Goal: Information Seeking & Learning: Learn about a topic

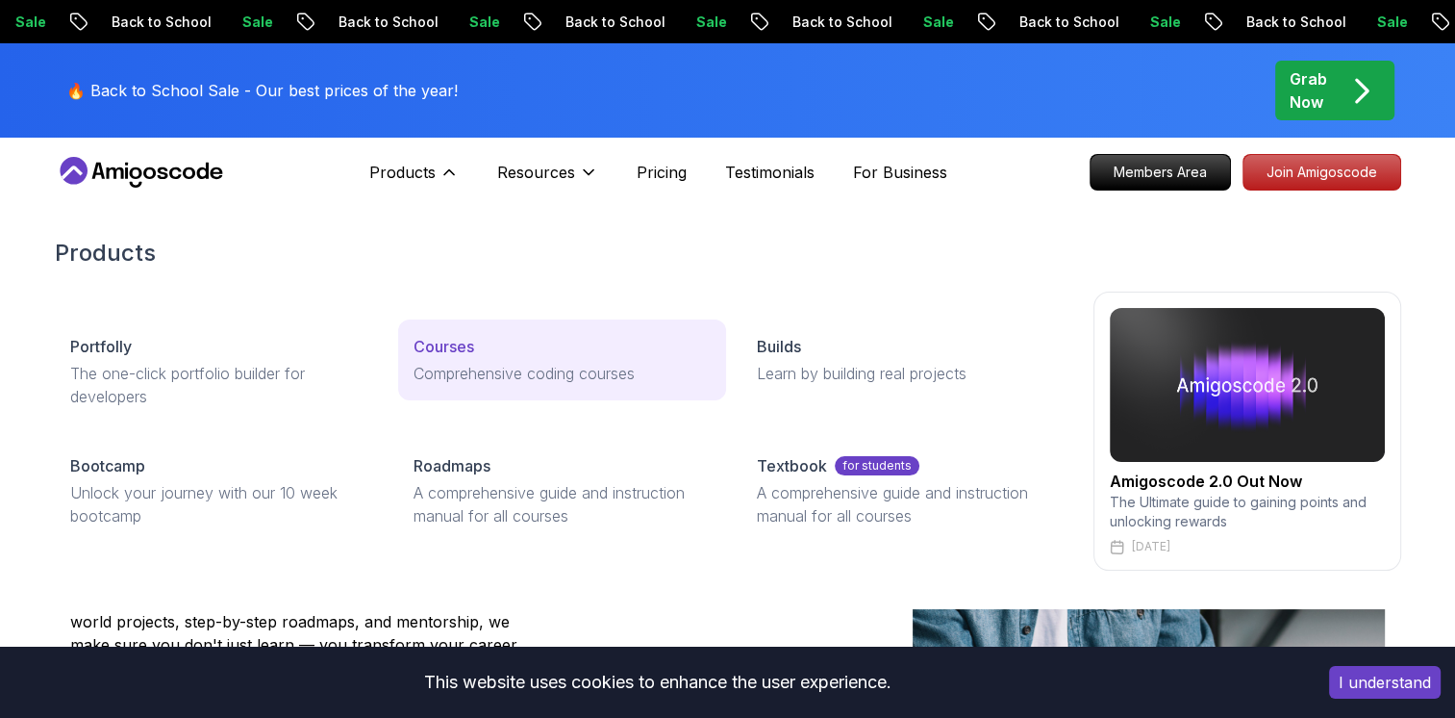
click at [465, 366] on p "Comprehensive coding courses" at bounding box center [562, 373] width 297 height 23
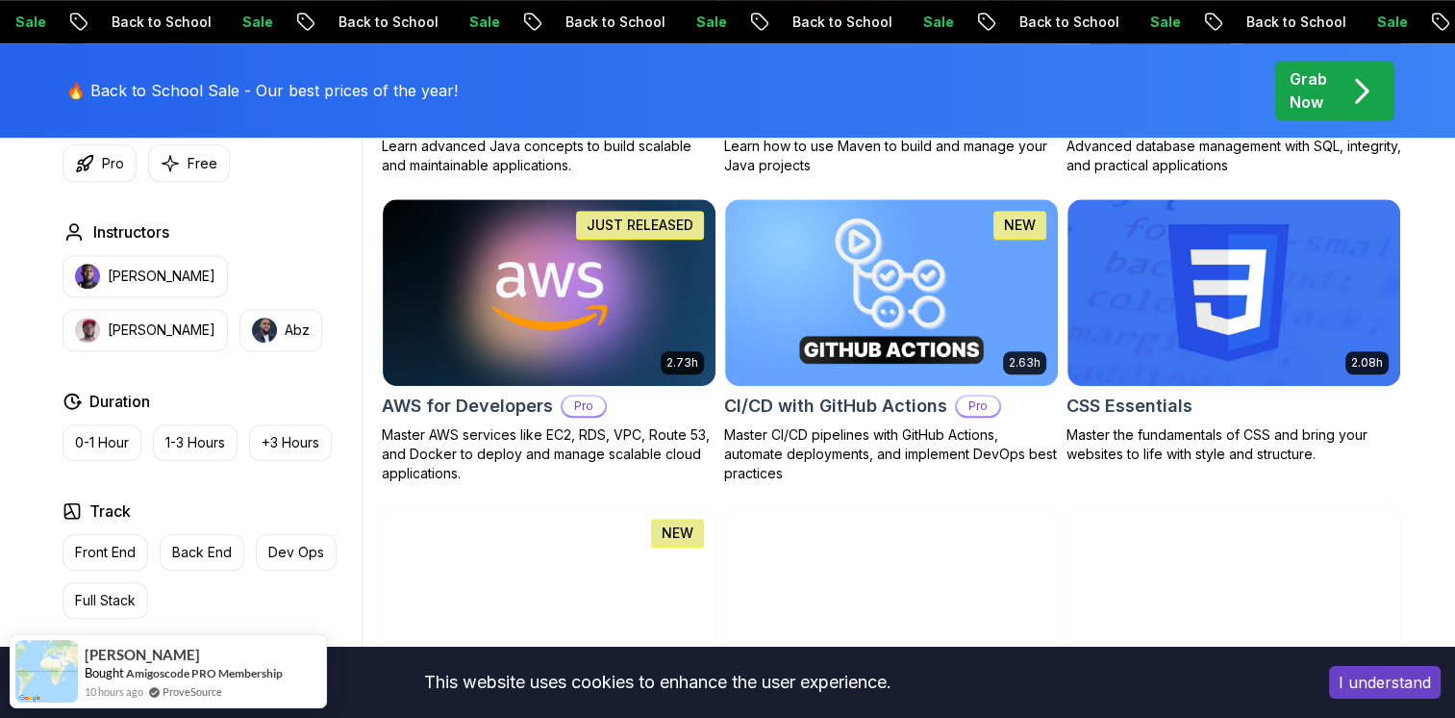
scroll to position [1443, 0]
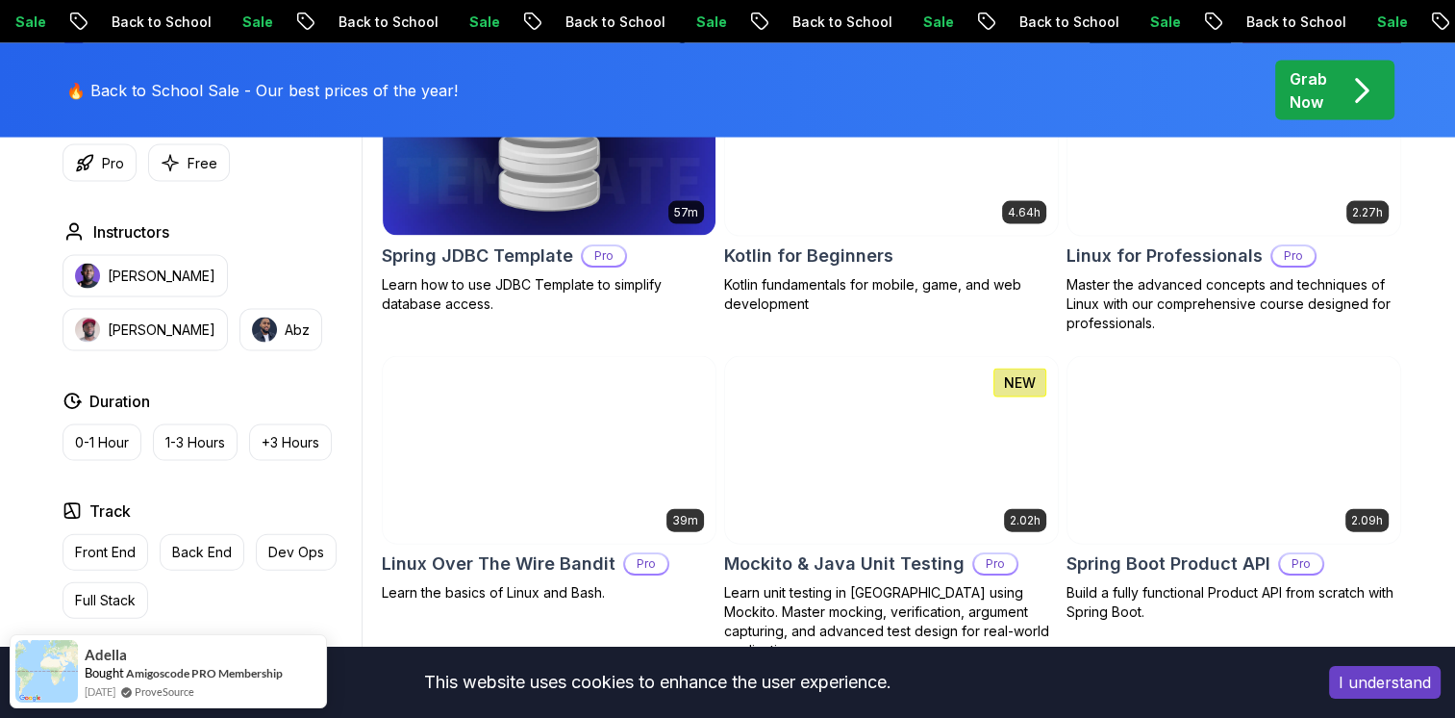
scroll to position [4040, 0]
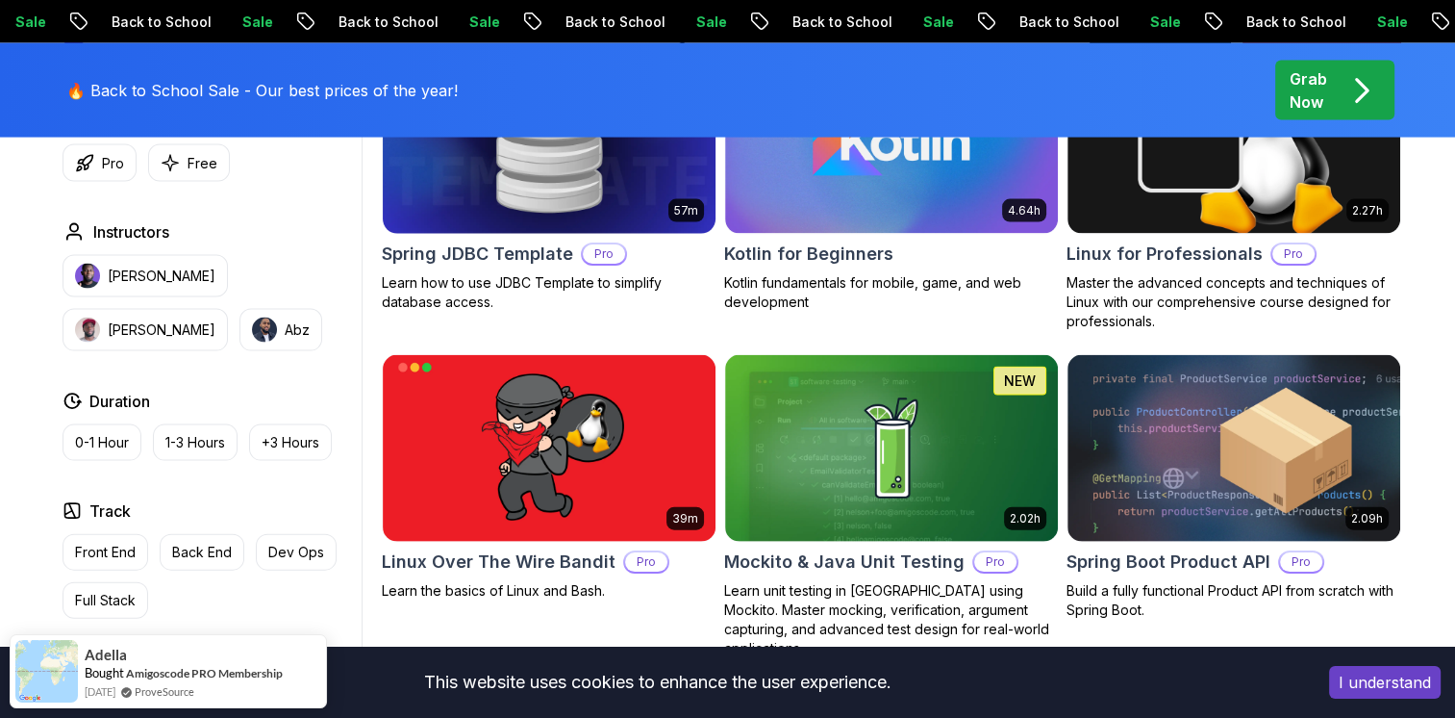
click at [515, 249] on h2 "Spring JDBC Template" at bounding box center [477, 253] width 191 height 27
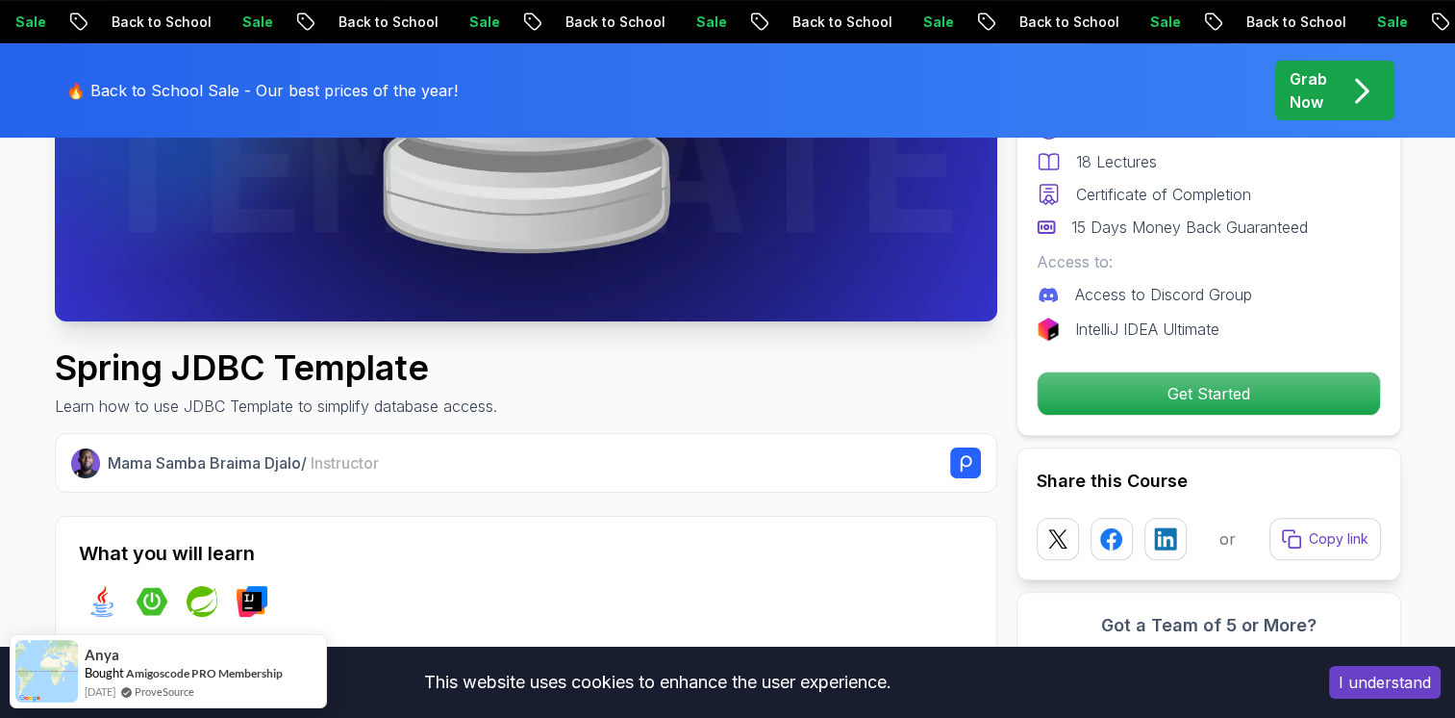
scroll to position [481, 0]
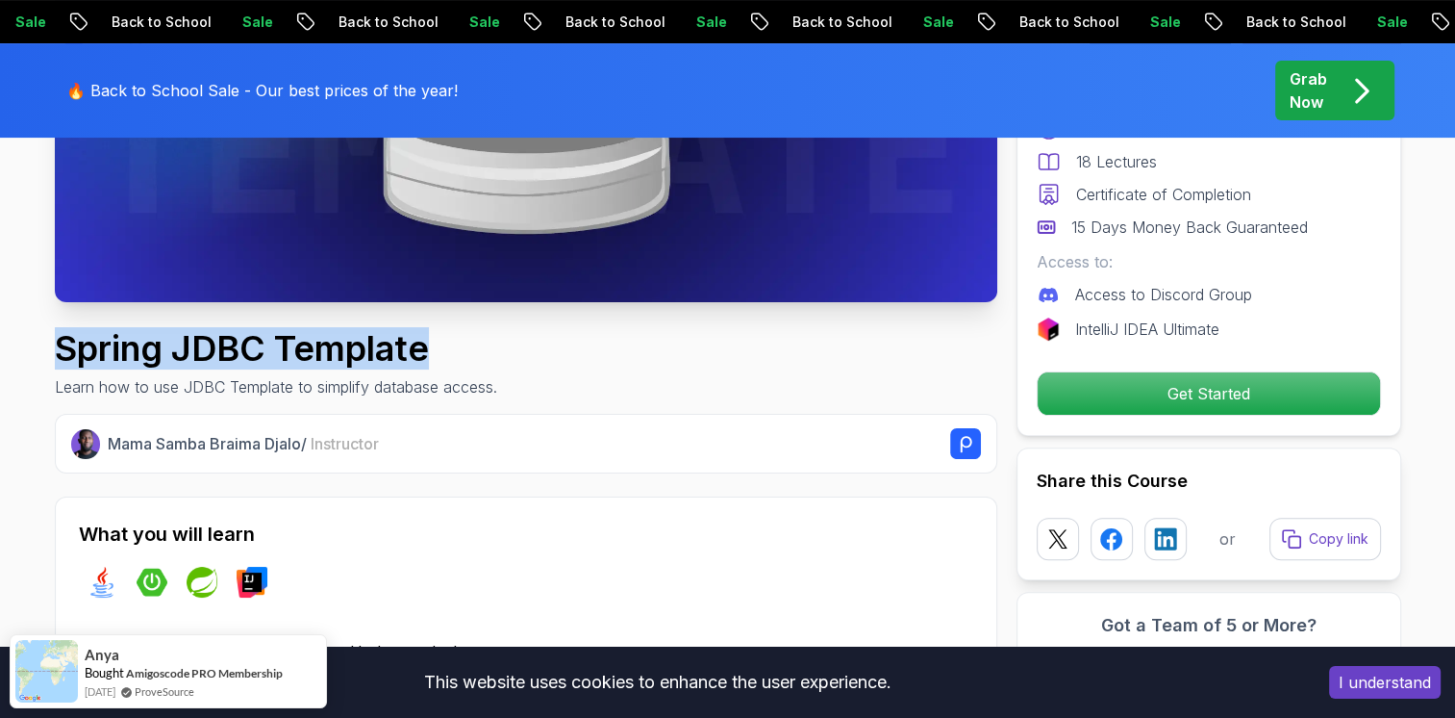
drag, startPoint x: 42, startPoint y: 337, endPoint x: 440, endPoint y: 333, distance: 397.3
copy h1 "Spring JDBC Template"
